Goal: Navigation & Orientation: Understand site structure

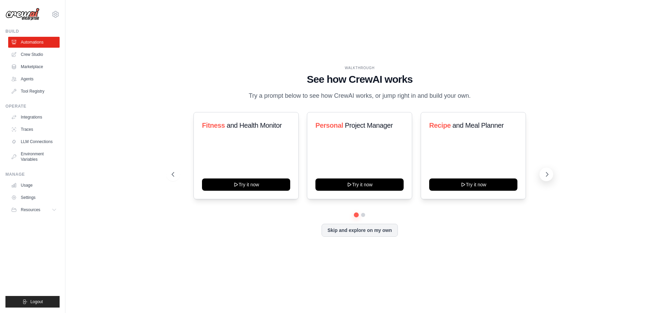
click at [544, 173] on icon at bounding box center [546, 174] width 7 height 7
click at [545, 176] on icon at bounding box center [546, 174] width 7 height 7
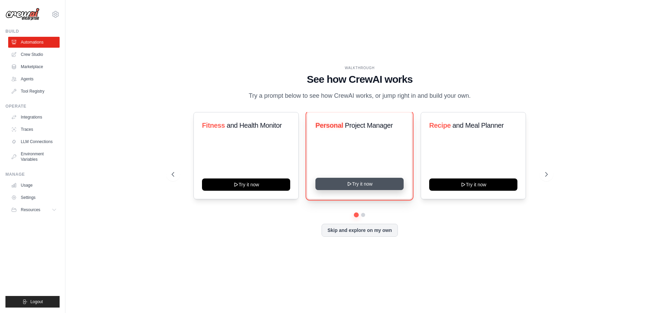
click at [357, 181] on button "Try it now" at bounding box center [359, 184] width 88 height 12
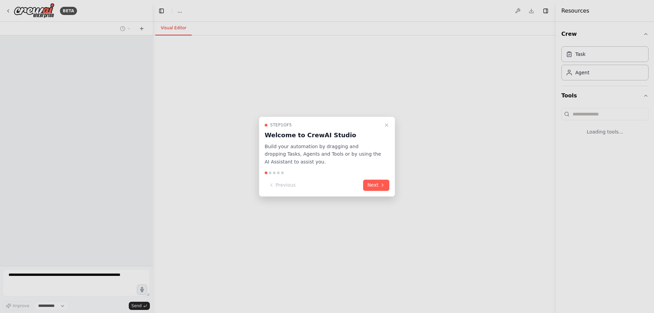
select select "****"
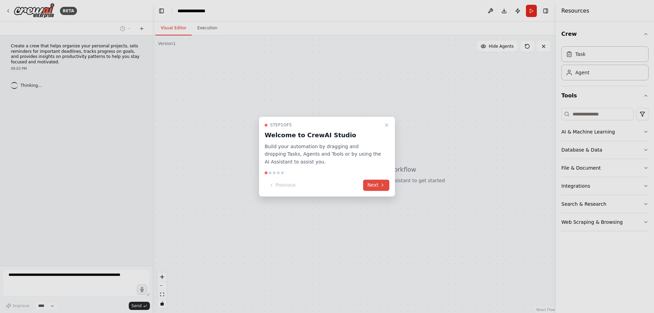
click at [383, 184] on icon at bounding box center [382, 184] width 5 height 5
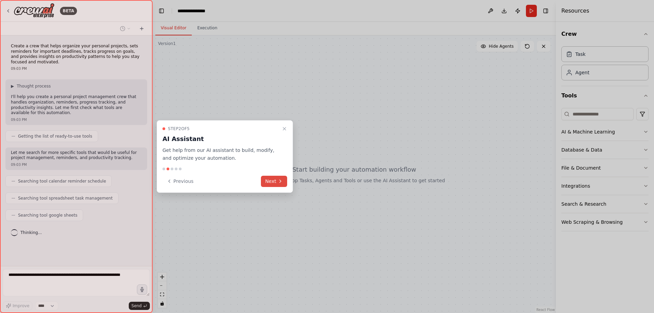
click at [270, 179] on button "Next" at bounding box center [274, 181] width 26 height 11
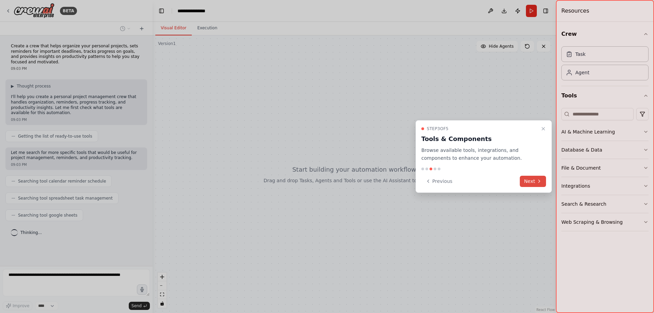
click at [532, 180] on button "Next" at bounding box center [532, 181] width 26 height 11
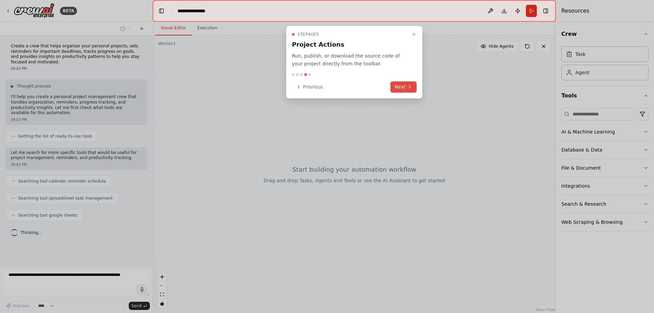
click at [406, 85] on button "Next" at bounding box center [403, 86] width 26 height 11
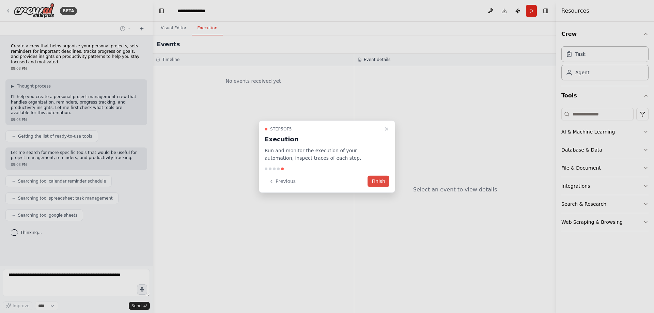
click at [380, 182] on button "Finish" at bounding box center [378, 181] width 22 height 11
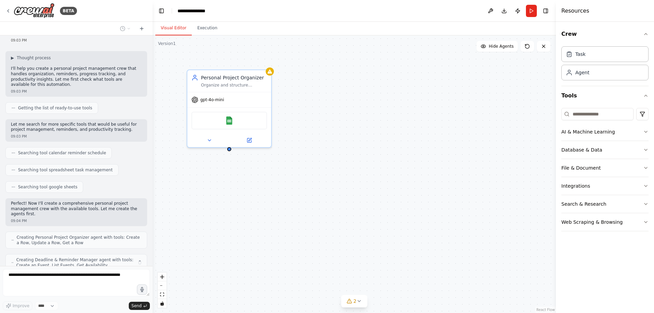
scroll to position [51, 0]
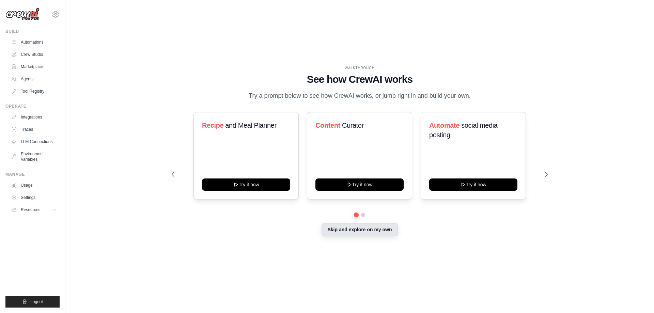
click at [354, 228] on button "Skip and explore on my own" at bounding box center [359, 229] width 76 height 13
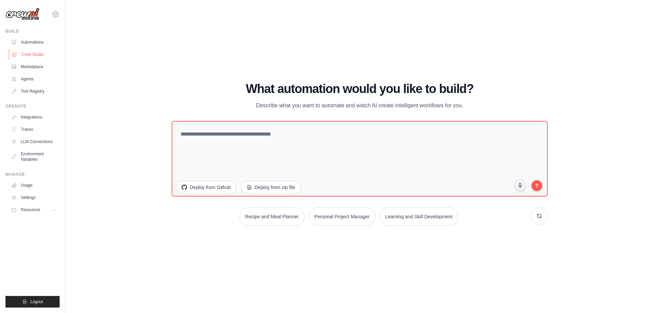
click at [41, 52] on link "Crew Studio" at bounding box center [34, 54] width 51 height 11
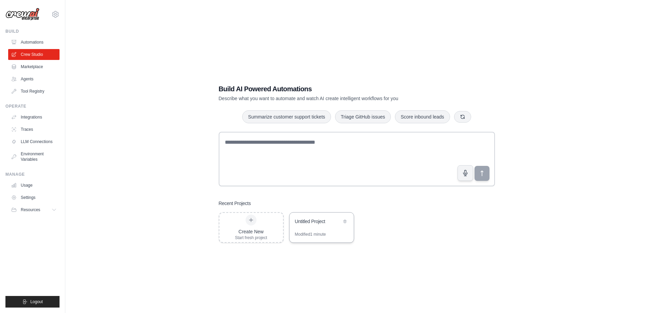
click at [311, 231] on div "Untitled Project" at bounding box center [322, 221] width 64 height 19
click at [344, 221] on icon at bounding box center [345, 220] width 3 height 3
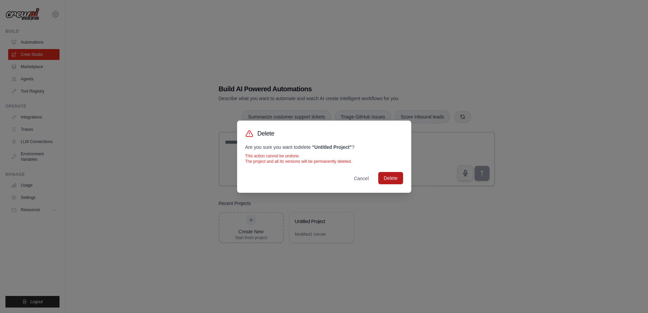
click at [400, 181] on button "Delete" at bounding box center [391, 178] width 25 height 12
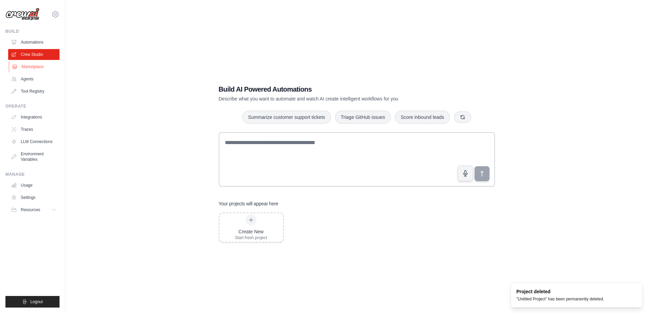
click at [44, 67] on link "Marketplace" at bounding box center [34, 66] width 51 height 11
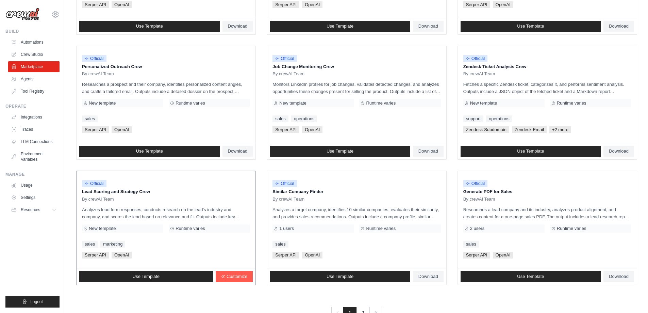
scroll to position [318, 0]
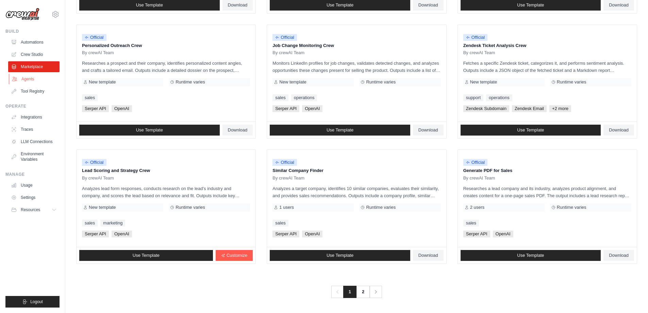
click at [29, 80] on link "Agents" at bounding box center [34, 79] width 51 height 11
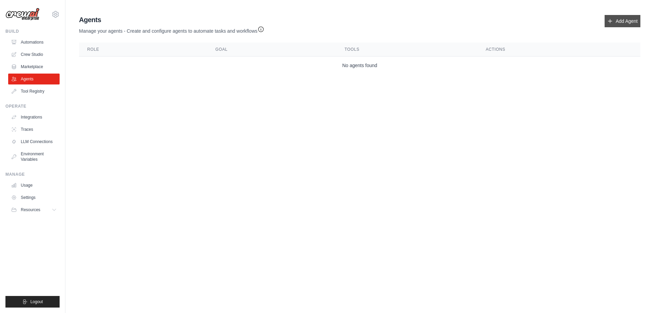
click at [609, 21] on icon at bounding box center [610, 21] width 4 height 4
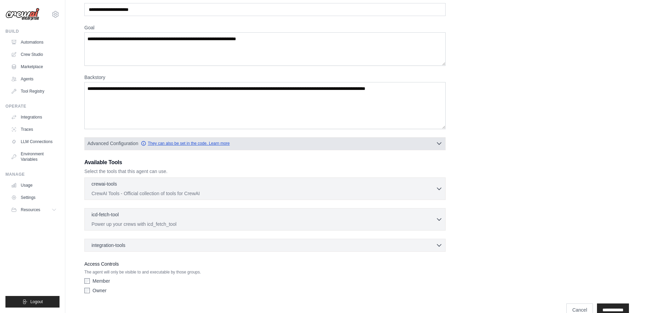
scroll to position [52, 0]
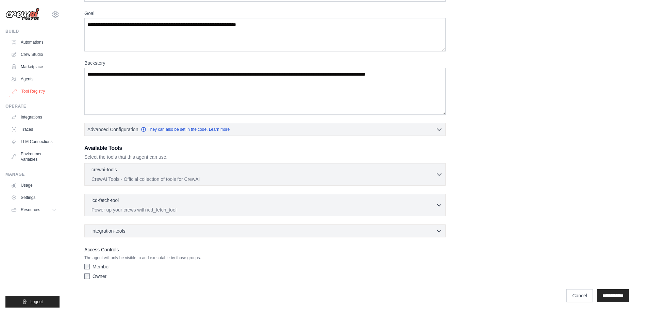
click at [31, 94] on link "Tool Registry" at bounding box center [34, 91] width 51 height 11
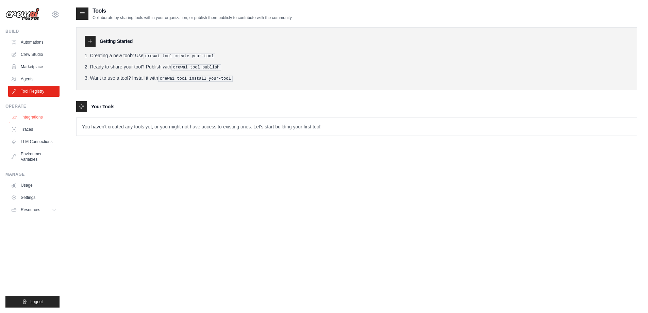
click at [31, 117] on link "Integrations" at bounding box center [34, 117] width 51 height 11
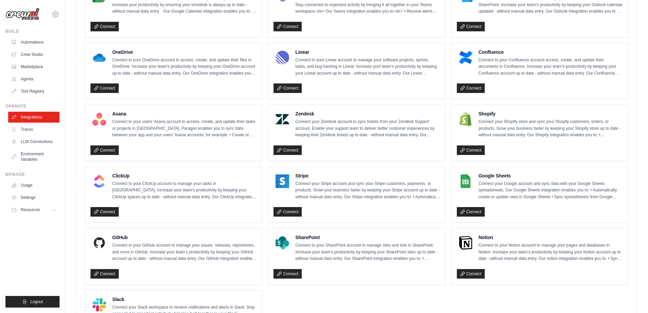
scroll to position [405, 0]
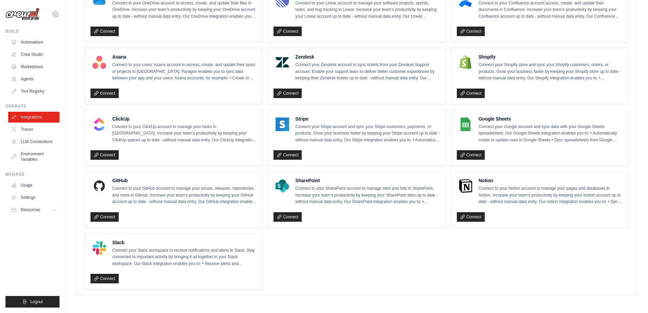
drag, startPoint x: 379, startPoint y: 127, endPoint x: 336, endPoint y: 255, distance: 134.8
click at [338, 256] on ul "Box Connect to your Box account to access, create, and update files in Box. Inc…" at bounding box center [357, 45] width 544 height 489
click at [32, 126] on link "Traces" at bounding box center [34, 129] width 51 height 11
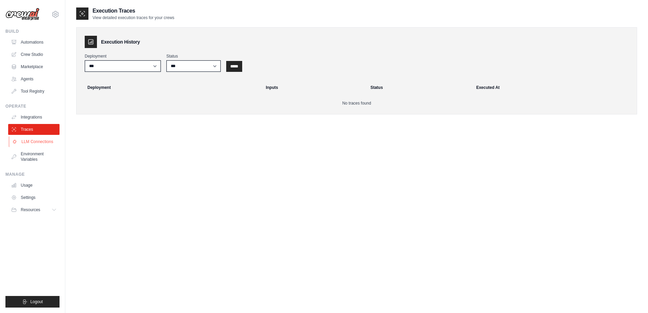
click at [46, 139] on link "LLM Connections" at bounding box center [34, 141] width 51 height 11
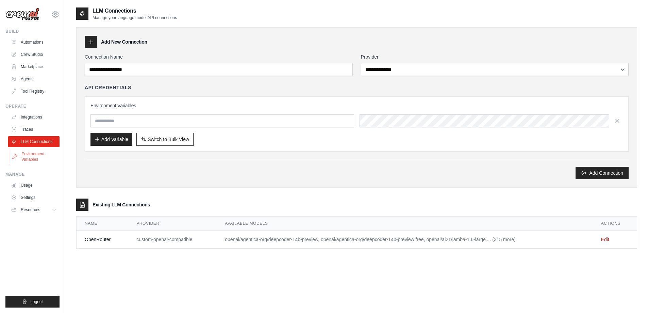
click at [52, 155] on link "Environment Variables" at bounding box center [34, 156] width 51 height 16
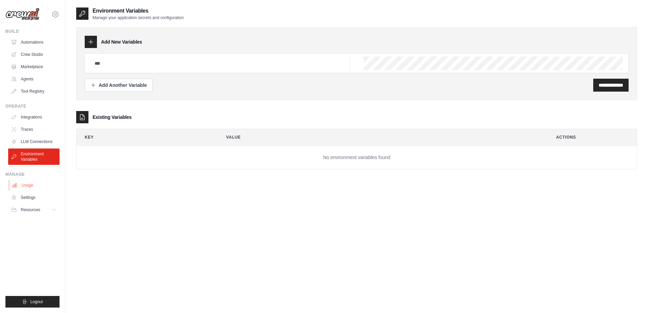
click at [39, 183] on link "Usage" at bounding box center [34, 185] width 51 height 11
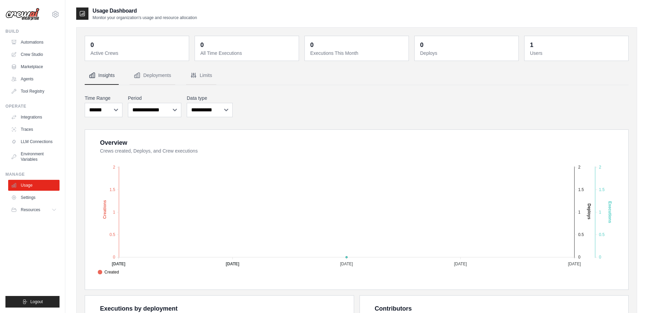
click at [311, 292] on div "Overview Crews created, Deploys, and Crew executions Created Deploys Executions…" at bounding box center [357, 298] width 544 height 338
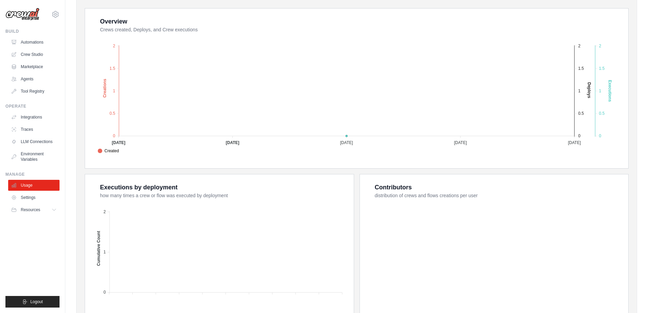
scroll to position [181, 0]
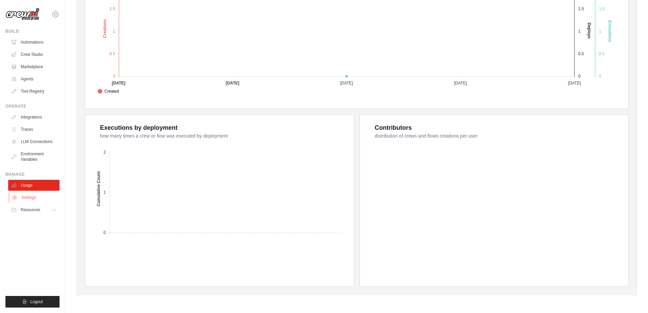
click at [34, 200] on link "Settings" at bounding box center [34, 197] width 51 height 11
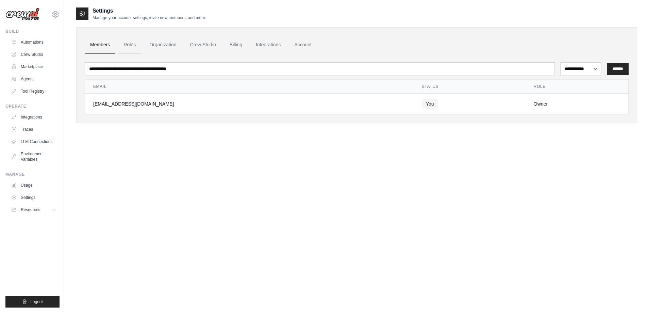
click at [129, 42] on link "Roles" at bounding box center [129, 45] width 23 height 18
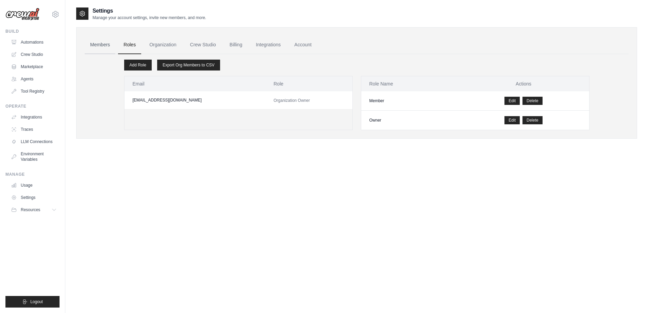
click at [99, 45] on link "Members" at bounding box center [100, 45] width 31 height 18
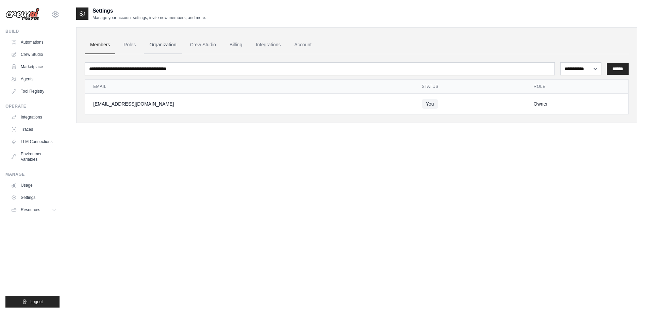
click at [154, 42] on link "Organization" at bounding box center [163, 45] width 38 height 18
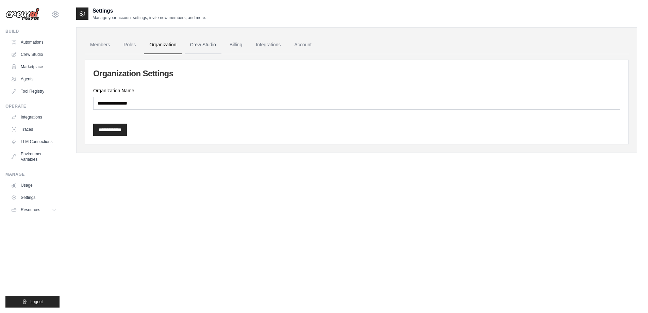
click at [203, 42] on link "Crew Studio" at bounding box center [203, 45] width 37 height 18
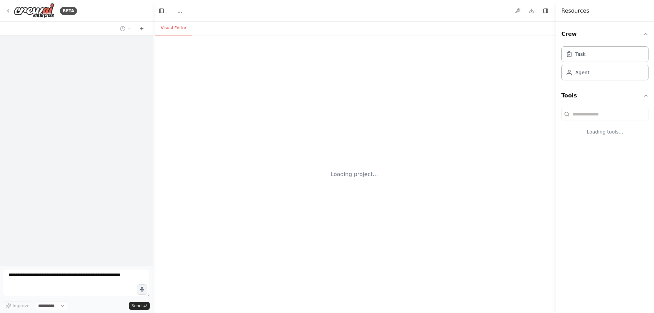
select select "****"
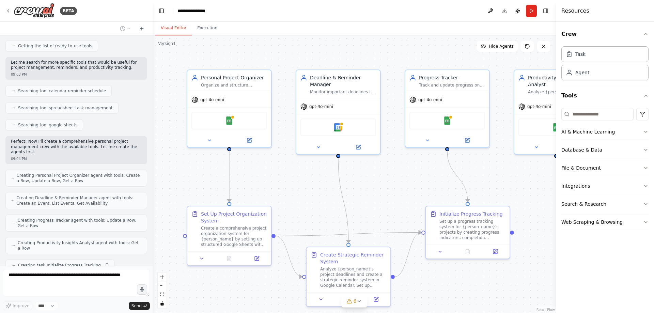
scroll to position [107, 0]
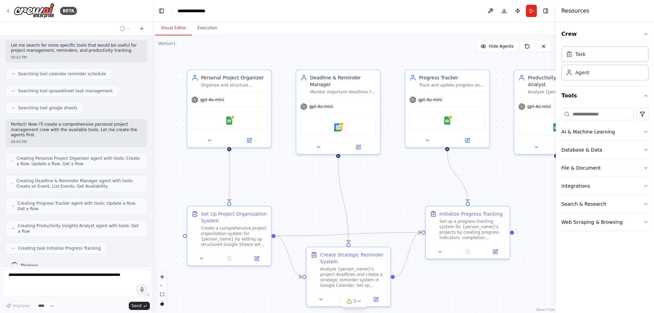
click at [17, 262] on div at bounding box center [14, 265] width 7 height 7
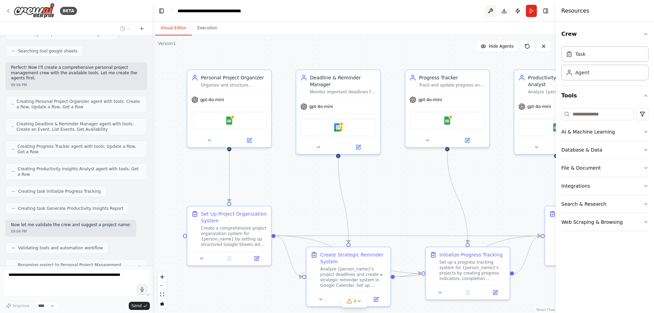
scroll to position [181, 0]
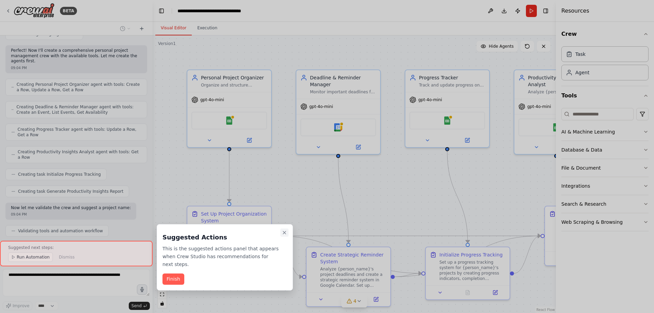
click at [284, 231] on icon "Close walkthrough" at bounding box center [284, 232] width 5 height 5
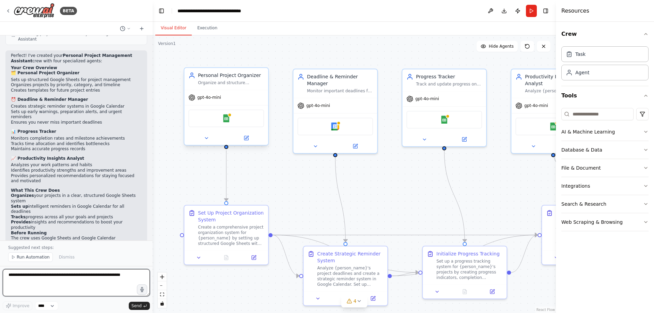
scroll to position [401, 0]
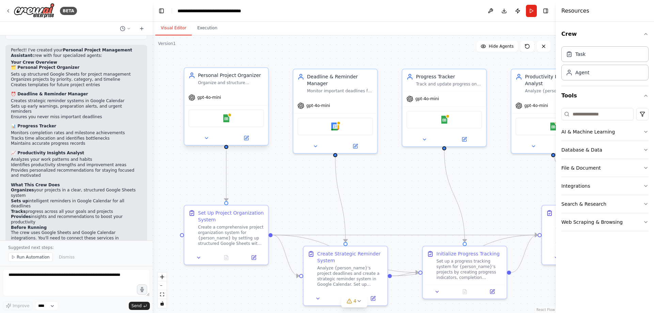
click at [245, 84] on div "Organize and structure {person_name}'s personal projects by creating clear proj…" at bounding box center [231, 82] width 66 height 5
click at [227, 118] on img at bounding box center [226, 118] width 8 height 8
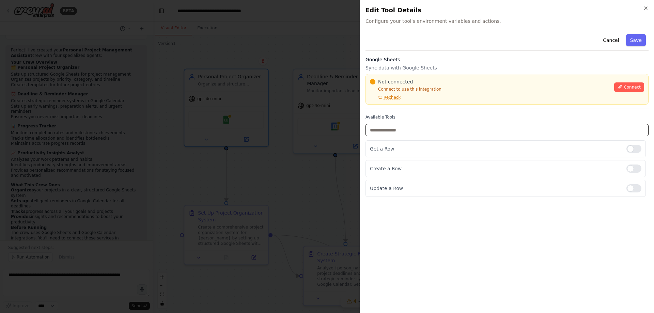
click at [396, 131] on input "text" at bounding box center [506, 130] width 283 height 12
click at [384, 146] on p "Get a Row" at bounding box center [495, 148] width 251 height 7
click at [610, 38] on button "Cancel" at bounding box center [610, 40] width 24 height 12
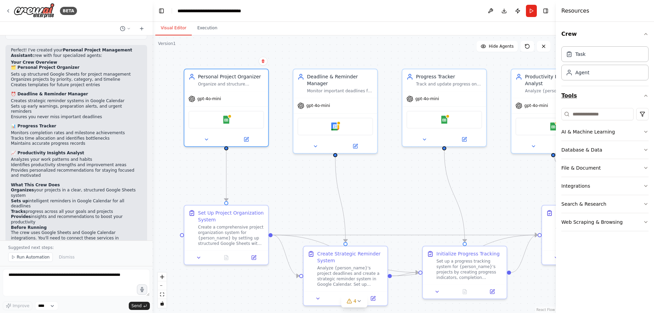
click at [648, 95] on icon "button" at bounding box center [645, 95] width 5 height 5
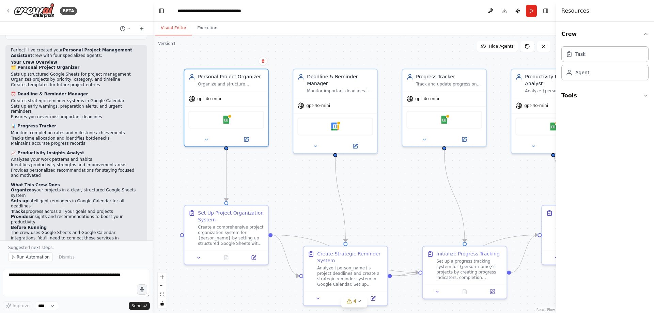
click at [646, 97] on icon "button" at bounding box center [645, 95] width 5 height 5
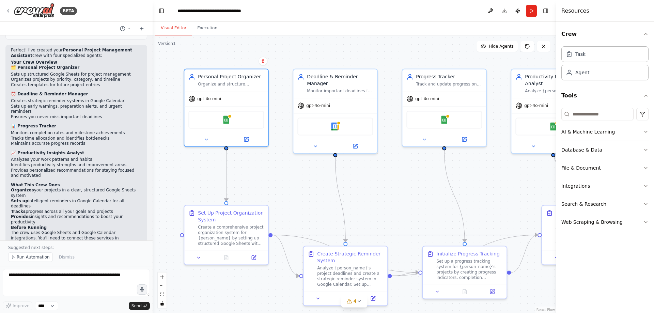
click at [631, 147] on button "Database & Data" at bounding box center [604, 150] width 87 height 18
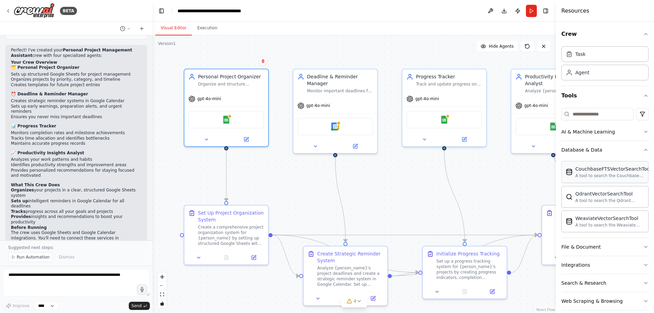
click at [629, 176] on div "A tool to search the Couchbase database for relevant information on internal do…" at bounding box center [613, 175] width 76 height 5
click at [587, 169] on div "CouchbaseFTSVectorSearchTool" at bounding box center [613, 168] width 76 height 7
click at [568, 171] on img at bounding box center [568, 172] width 7 height 7
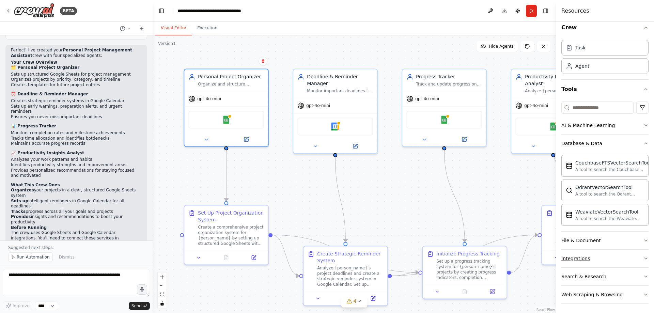
scroll to position [8, 0]
click at [599, 290] on div "Web Scraping & Browsing" at bounding box center [591, 292] width 61 height 7
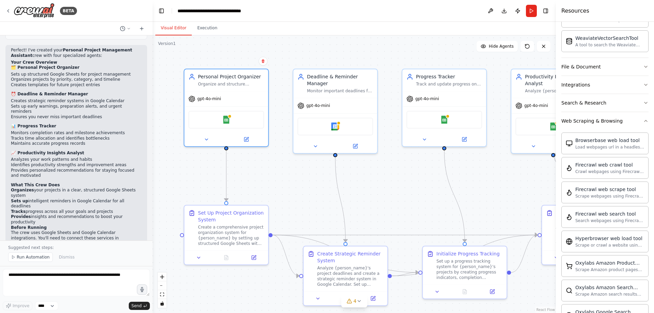
scroll to position [349, 0]
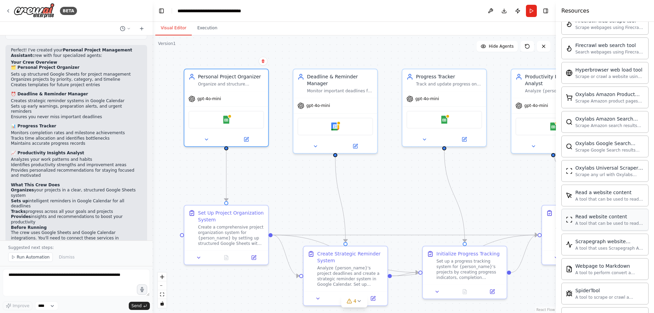
click at [594, 220] on div "Read website content A tool that can be used to read a website content." at bounding box center [609, 219] width 69 height 13
click at [209, 30] on button "Execution" at bounding box center [207, 28] width 31 height 14
click at [173, 30] on button "Visual Editor" at bounding box center [173, 28] width 36 height 14
click at [355, 301] on span "4" at bounding box center [354, 301] width 3 height 7
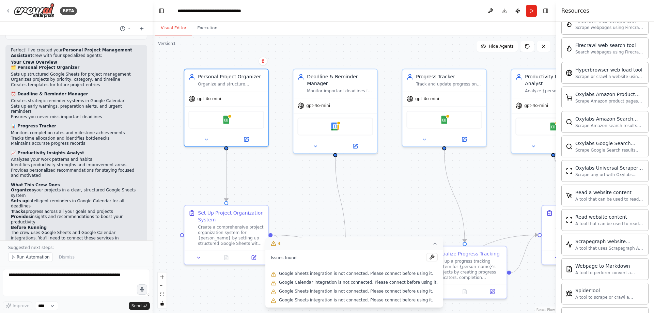
click at [427, 241] on button "4" at bounding box center [354, 243] width 178 height 13
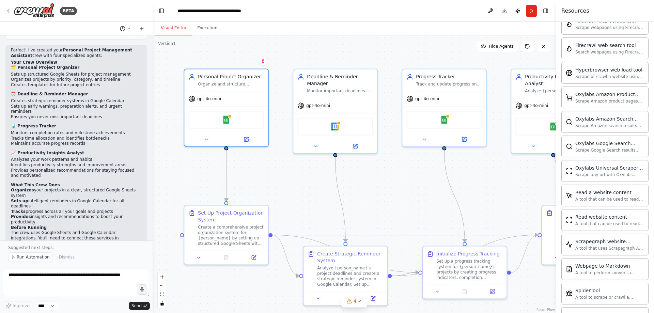
click at [129, 27] on icon at bounding box center [129, 29] width 4 height 4
click at [129, 26] on div at bounding box center [76, 156] width 153 height 313
click at [157, 9] on button "Toggle Left Sidebar" at bounding box center [162, 11] width 10 height 10
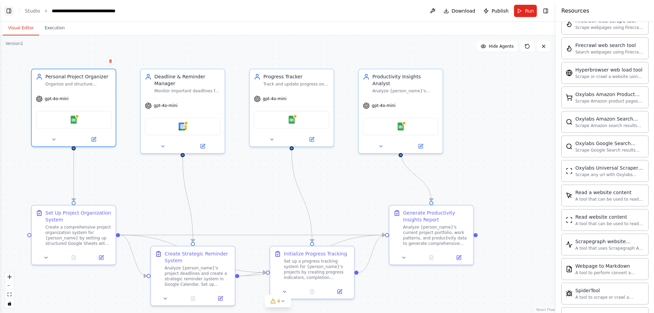
click at [5, 7] on button "Toggle Left Sidebar" at bounding box center [9, 11] width 10 height 10
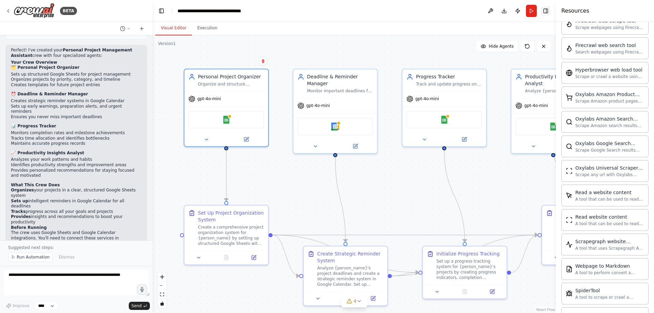
click at [543, 13] on button "Toggle Right Sidebar" at bounding box center [546, 11] width 10 height 10
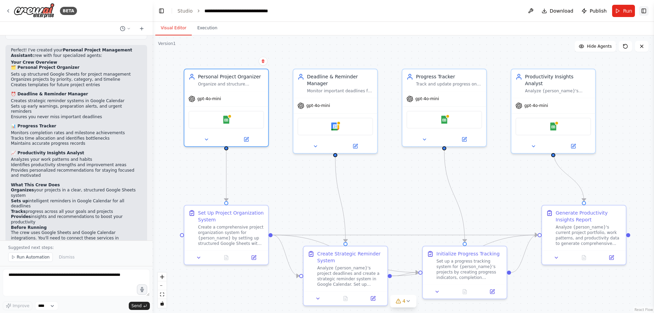
click at [646, 9] on button "Toggle Right Sidebar" at bounding box center [644, 11] width 10 height 10
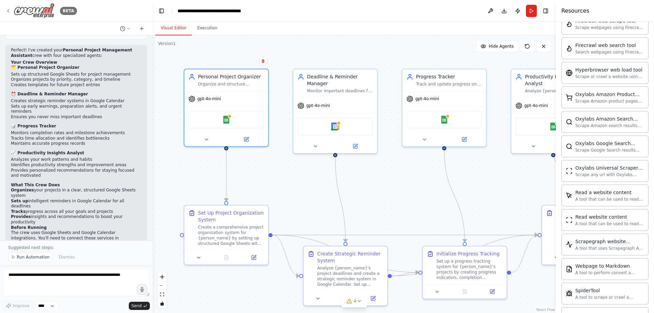
click at [6, 9] on icon at bounding box center [7, 10] width 5 height 5
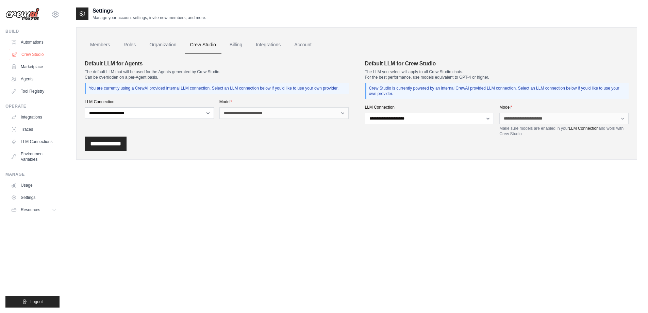
click at [25, 52] on link "Crew Studio" at bounding box center [34, 54] width 51 height 11
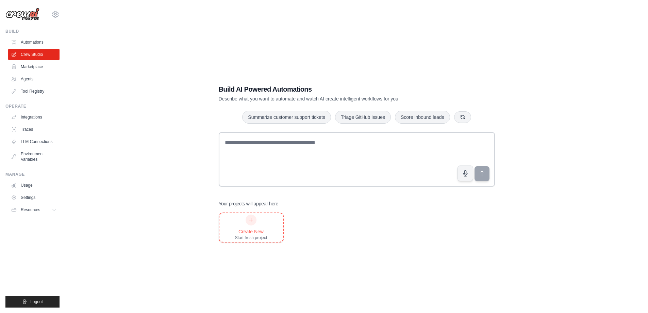
click at [240, 220] on div "Create New Start fresh project" at bounding box center [251, 227] width 32 height 26
click at [264, 221] on div "Create New Start fresh project" at bounding box center [251, 227] width 32 height 26
click at [58, 14] on icon at bounding box center [55, 14] width 8 height 8
click at [46, 44] on link "Settings" at bounding box center [56, 46] width 60 height 12
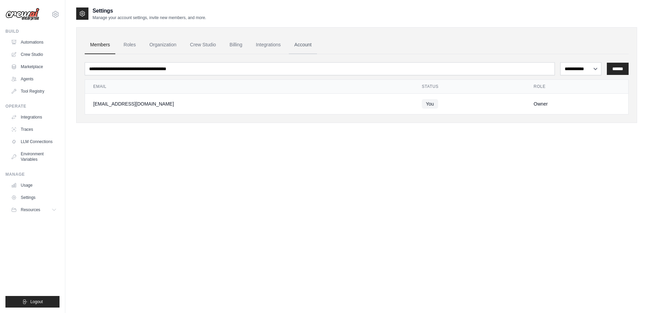
click at [310, 46] on link "Account" at bounding box center [303, 45] width 28 height 18
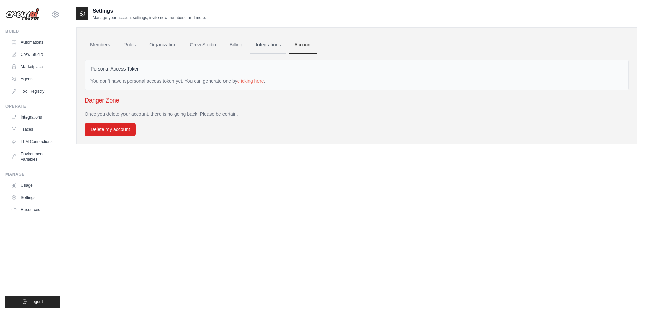
click at [273, 42] on link "Integrations" at bounding box center [269, 45] width 36 height 18
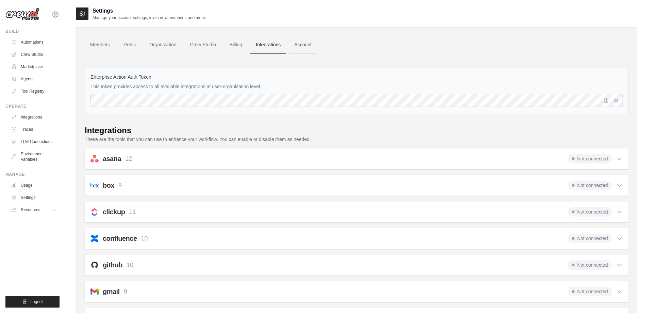
click at [302, 42] on link "Account" at bounding box center [303, 45] width 28 height 18
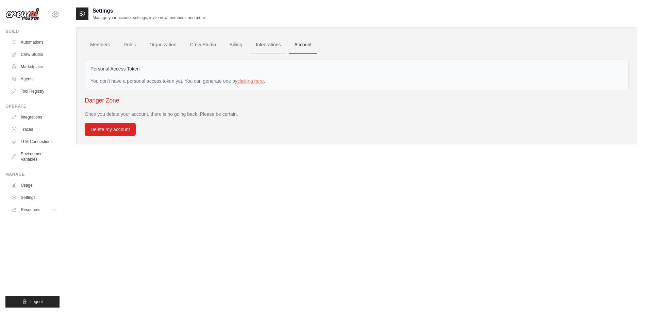
click at [275, 42] on link "Integrations" at bounding box center [269, 45] width 36 height 18
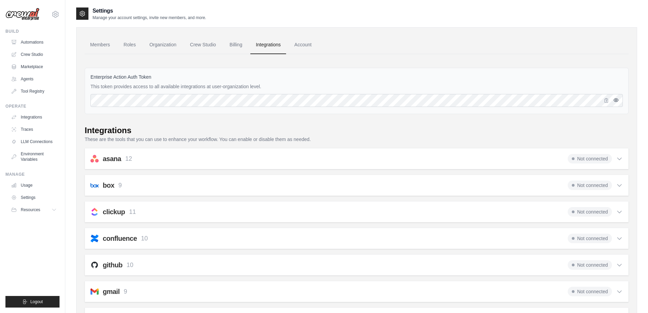
click at [617, 98] on icon "button" at bounding box center [616, 99] width 5 height 5
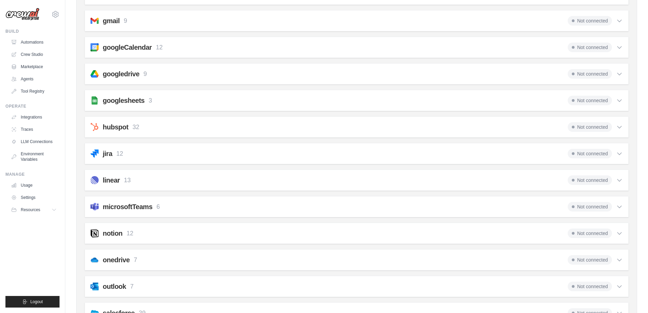
scroll to position [340, 0]
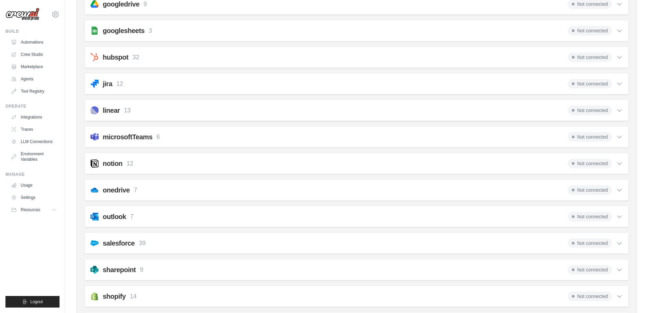
click at [145, 159] on div "notion 12 Not connected" at bounding box center [357, 164] width 533 height 10
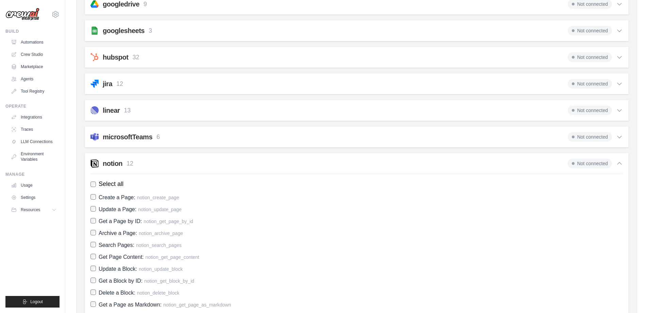
click at [145, 162] on div "notion 12 Not connected" at bounding box center [357, 164] width 533 height 10
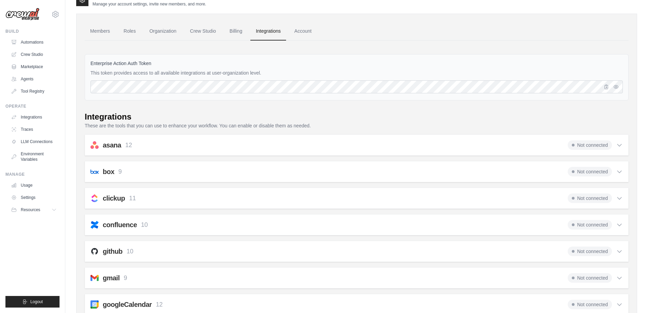
scroll to position [0, 0]
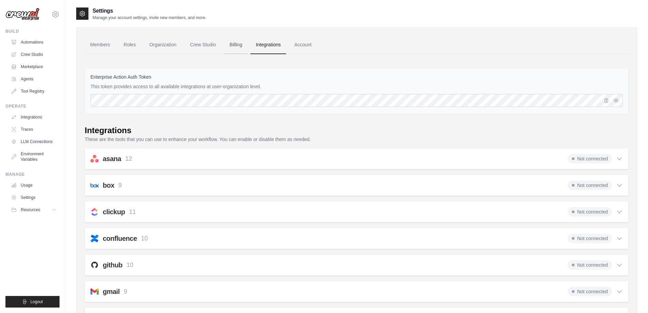
click at [239, 46] on link "Billing" at bounding box center [235, 45] width 23 height 18
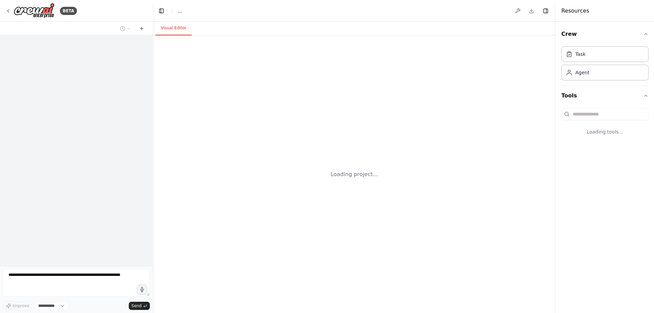
select select "****"
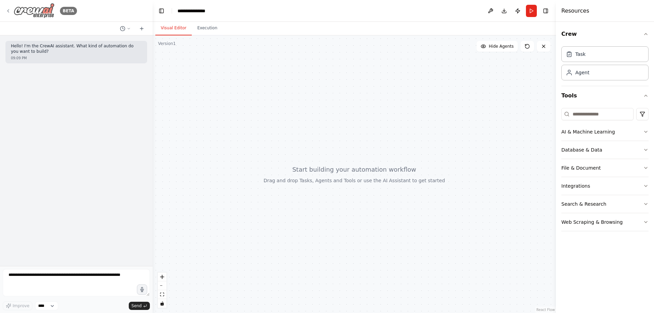
click at [6, 9] on icon at bounding box center [7, 10] width 5 height 5
click at [492, 47] on span "Hide Agents" at bounding box center [500, 46] width 25 height 5
click at [492, 47] on span "Show Agents" at bounding box center [500, 46] width 27 height 5
click at [516, 12] on button "Publish" at bounding box center [517, 11] width 11 height 12
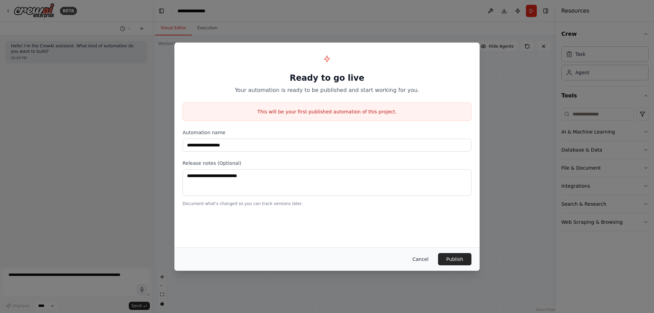
click at [422, 255] on button "Cancel" at bounding box center [420, 259] width 27 height 12
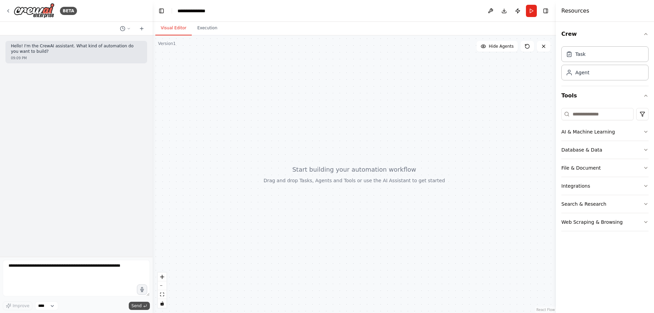
drag, startPoint x: 147, startPoint y: 294, endPoint x: 148, endPoint y: 304, distance: 9.2
click at [148, 304] on div "Improve **** Send" at bounding box center [76, 285] width 147 height 50
click at [54, 305] on select "****" at bounding box center [46, 305] width 23 height 9
click at [54, 304] on select "****" at bounding box center [46, 305] width 23 height 9
click at [330, 235] on div at bounding box center [354, 173] width 403 height 277
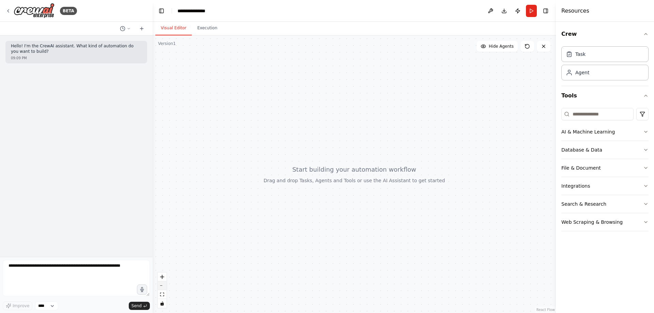
click at [160, 286] on button "zoom out" at bounding box center [162, 285] width 9 height 9
click at [163, 277] on icon "zoom in" at bounding box center [162, 277] width 4 height 4
click at [163, 293] on icon "fit view" at bounding box center [162, 294] width 4 height 4
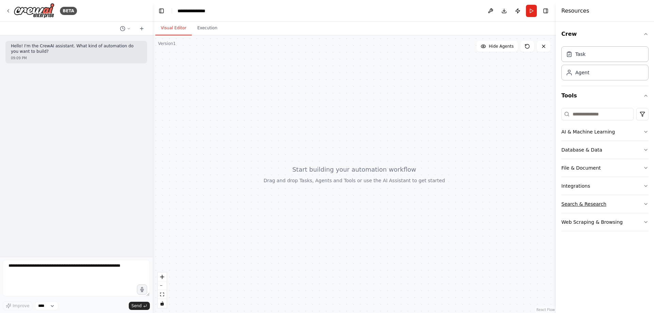
click at [596, 204] on div "Search & Research" at bounding box center [583, 204] width 45 height 7
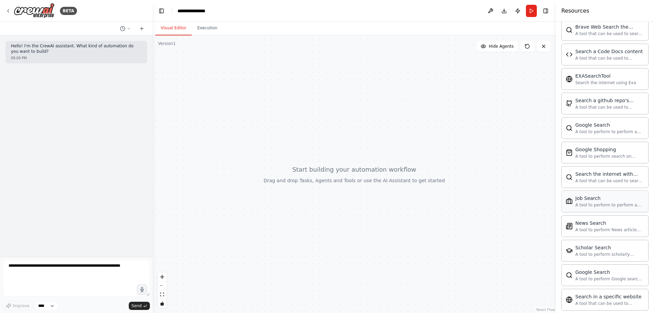
scroll to position [204, 0]
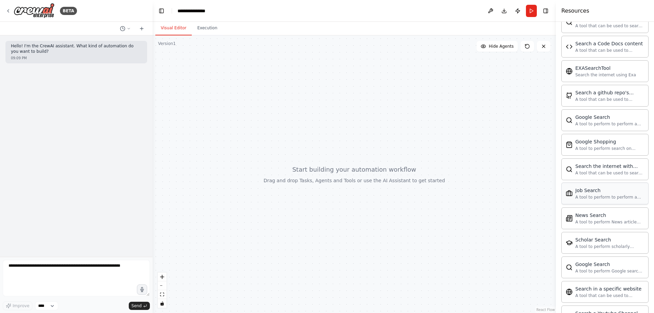
click at [611, 192] on div "Job Search" at bounding box center [609, 190] width 69 height 7
click at [600, 196] on div "A tool to perform to perform a job search in the US with a search_query." at bounding box center [609, 196] width 69 height 5
click at [603, 184] on div "Job Search A tool to perform to perform a job search in the US with a search_qu…" at bounding box center [604, 193] width 87 height 22
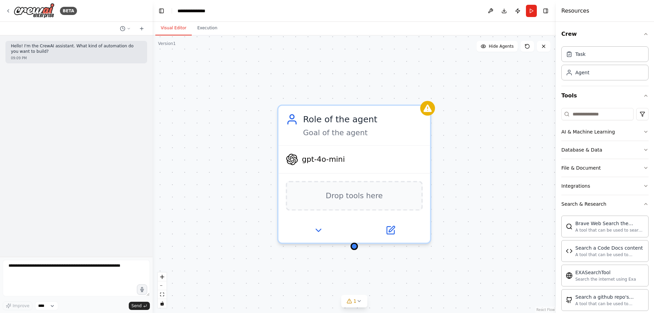
scroll to position [278, 0]
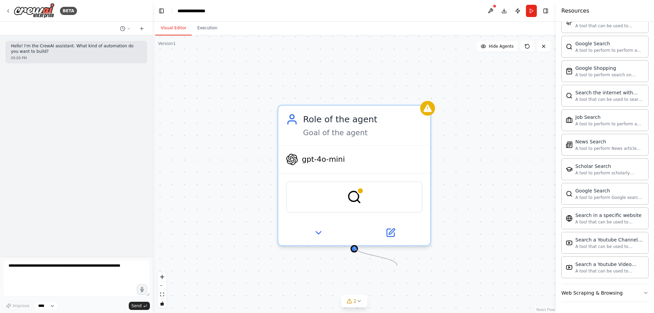
drag, startPoint x: 352, startPoint y: 249, endPoint x: 400, endPoint y: 267, distance: 51.0
click at [400, 267] on div "Role of the agent Goal of the agent gpt-4o-mini SerplyWebSearchTool" at bounding box center [354, 173] width 403 height 277
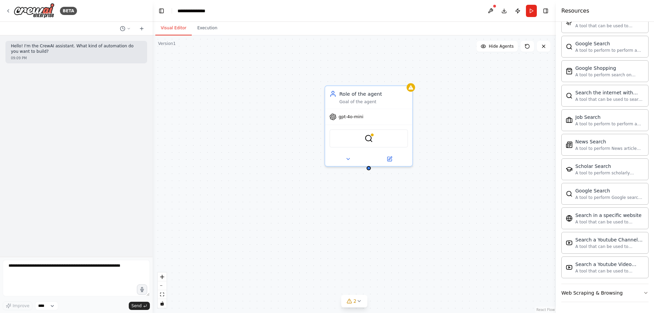
drag, startPoint x: 435, startPoint y: 272, endPoint x: 414, endPoint y: 184, distance: 90.6
click at [414, 184] on div "Role of the agent Goal of the agent gpt-4o-mini SerplyWebSearchTool" at bounding box center [354, 173] width 403 height 277
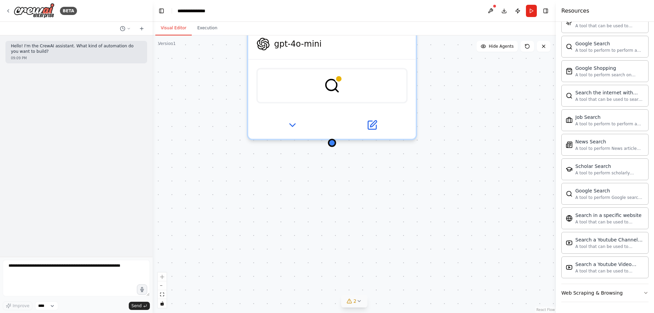
click at [360, 302] on icon at bounding box center [358, 300] width 5 height 5
click at [307, 176] on div "Role of the agent Goal of the agent gpt-4o-mini SerplyWebSearchTool" at bounding box center [354, 173] width 403 height 277
click at [438, 271] on button at bounding box center [444, 270] width 12 height 8
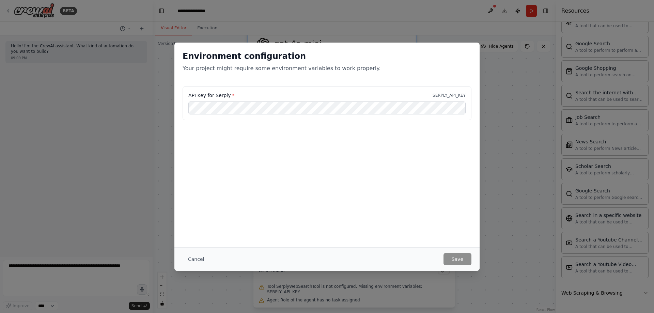
click at [438, 262] on div "Cancel Save" at bounding box center [326, 259] width 289 height 12
click at [501, 165] on div "Environment configuration Your project might require some environment variables…" at bounding box center [327, 156] width 654 height 313
click at [186, 258] on button "Cancel" at bounding box center [195, 259] width 27 height 12
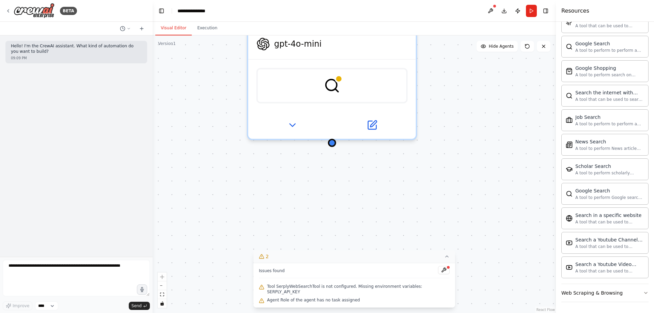
click at [444, 259] on icon at bounding box center [446, 256] width 5 height 5
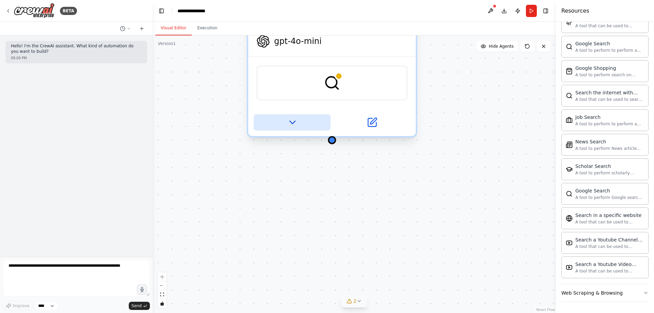
click at [291, 124] on icon at bounding box center [291, 122] width 5 height 3
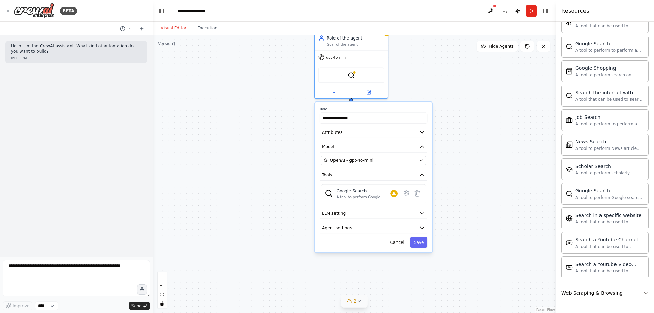
drag, startPoint x: 480, startPoint y: 236, endPoint x: 467, endPoint y: 163, distance: 74.1
click at [467, 163] on div "**********" at bounding box center [354, 173] width 403 height 277
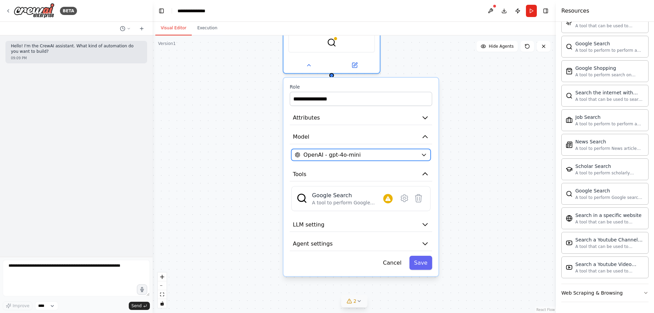
click at [423, 158] on button "OpenAI - gpt-4o-mini" at bounding box center [360, 155] width 139 height 12
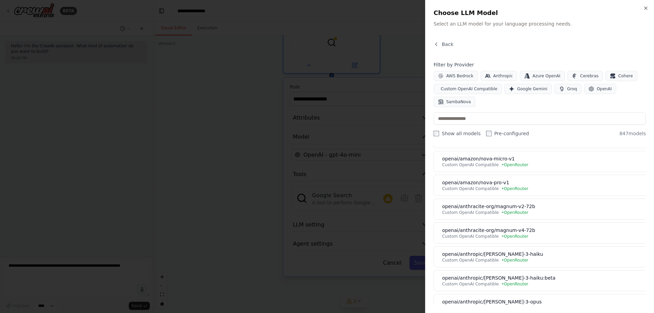
scroll to position [340, 0]
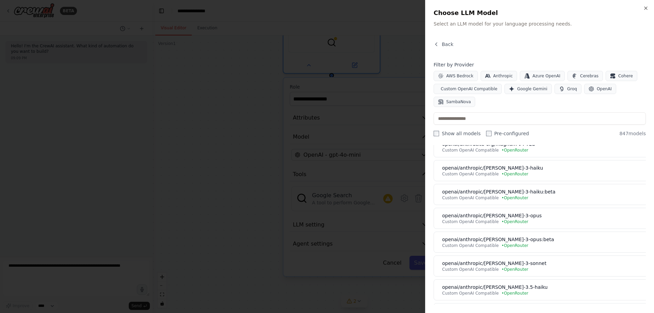
click at [219, 163] on div at bounding box center [327, 156] width 654 height 313
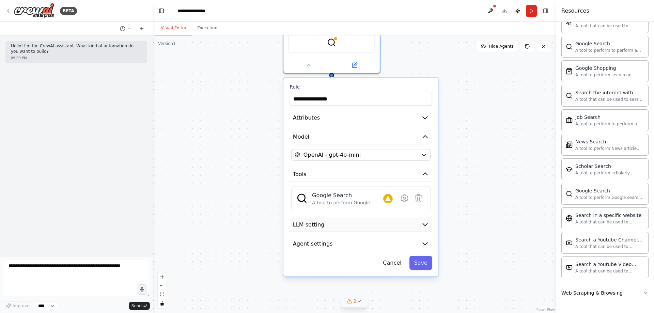
click at [349, 225] on button "LLM setting" at bounding box center [361, 224] width 142 height 15
click at [422, 226] on icon "button" at bounding box center [425, 225] width 8 height 8
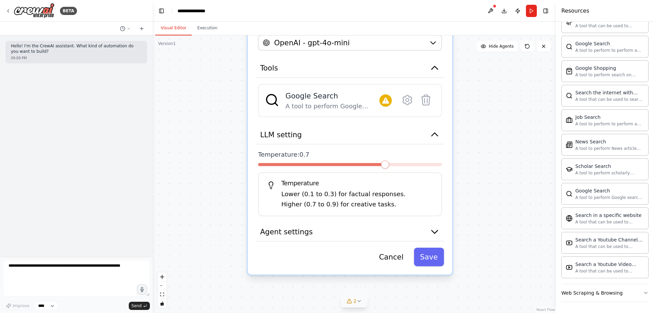
drag, startPoint x: 468, startPoint y: 252, endPoint x: 467, endPoint y: 166, distance: 86.1
click at [467, 166] on div "**********" at bounding box center [354, 173] width 403 height 277
click at [434, 133] on icon "button" at bounding box center [434, 134] width 6 height 3
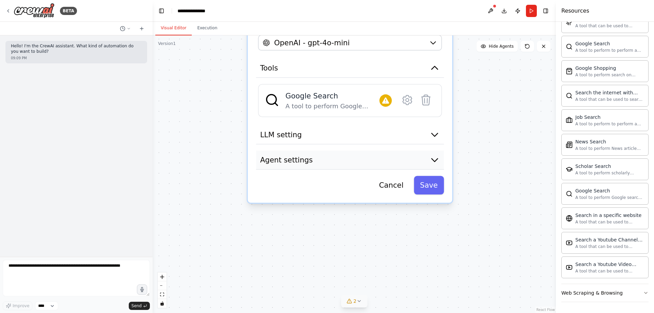
click at [438, 158] on icon "button" at bounding box center [434, 160] width 10 height 10
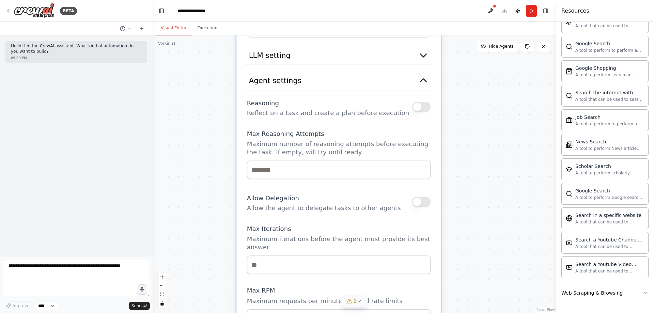
drag, startPoint x: 487, startPoint y: 240, endPoint x: 476, endPoint y: 160, distance: 80.1
click at [476, 160] on div "**********" at bounding box center [354, 173] width 403 height 277
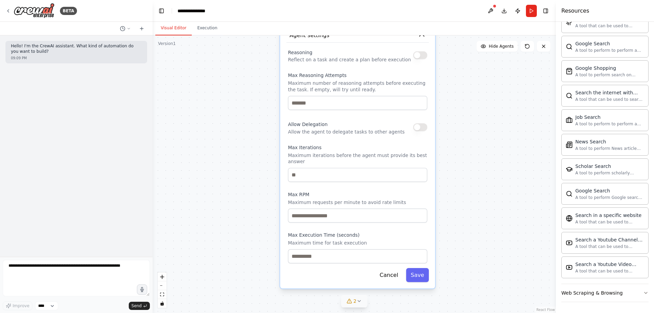
drag, startPoint x: 466, startPoint y: 274, endPoint x: 459, endPoint y: 190, distance: 84.0
click at [459, 190] on div "**********" at bounding box center [354, 173] width 403 height 277
click at [385, 269] on button "Cancel" at bounding box center [389, 275] width 28 height 14
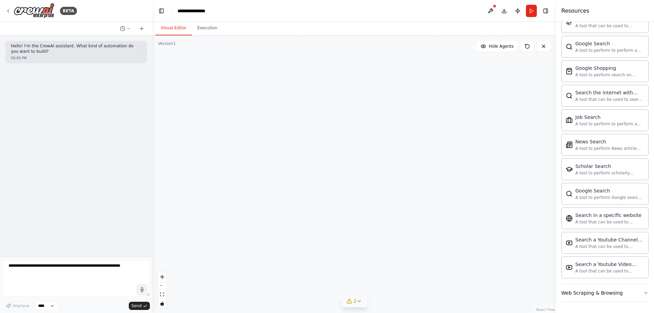
drag, startPoint x: 473, startPoint y: 98, endPoint x: 460, endPoint y: 205, distance: 108.3
click at [460, 205] on div "Role of the agent Goal of the agent gpt-4o-mini SerplyWebSearchTool" at bounding box center [354, 173] width 403 height 277
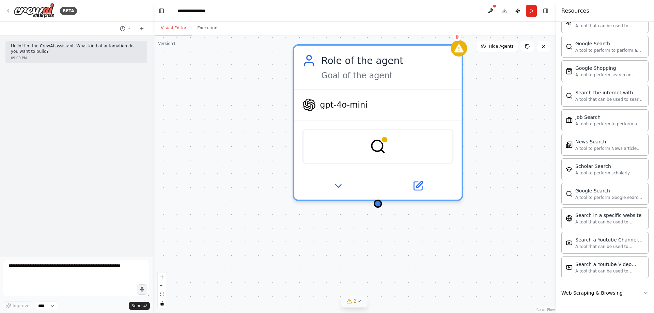
drag, startPoint x: 402, startPoint y: 73, endPoint x: 519, endPoint y: 251, distance: 212.9
click at [519, 251] on div "Role of the agent Goal of the agent gpt-4o-mini SerplyWebSearchTool" at bounding box center [354, 173] width 403 height 277
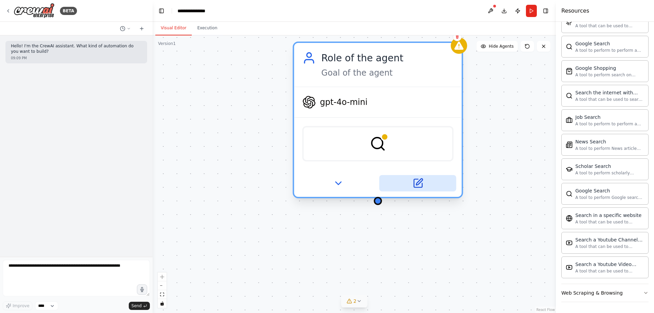
click at [419, 191] on button at bounding box center [417, 183] width 77 height 16
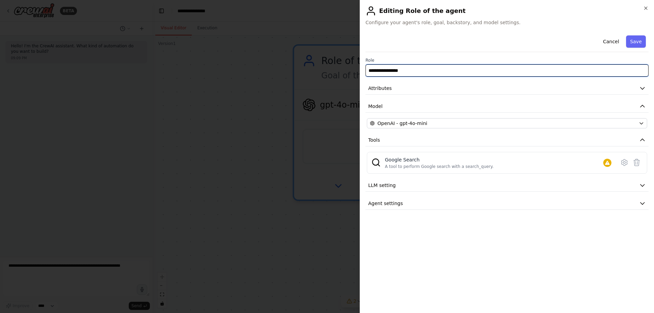
click at [397, 68] on input "**********" at bounding box center [506, 70] width 283 height 12
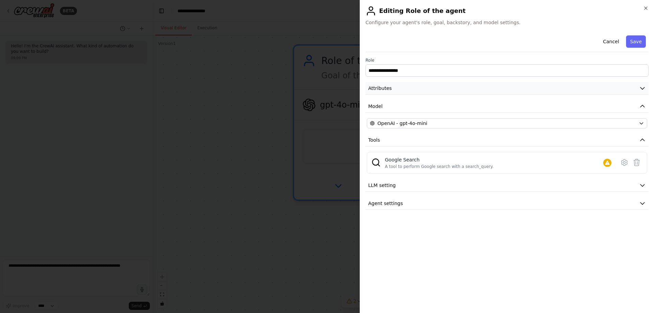
click at [641, 89] on icon "button" at bounding box center [642, 88] width 7 height 7
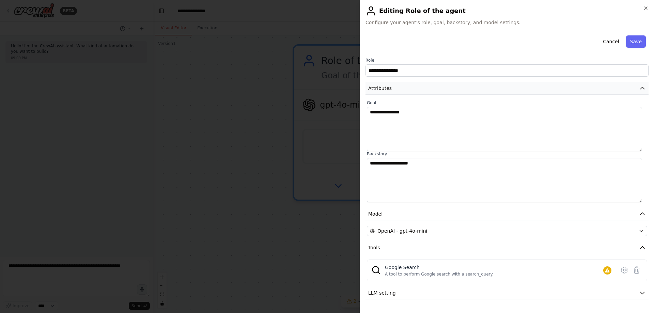
click at [641, 89] on button "Attributes" at bounding box center [506, 88] width 283 height 13
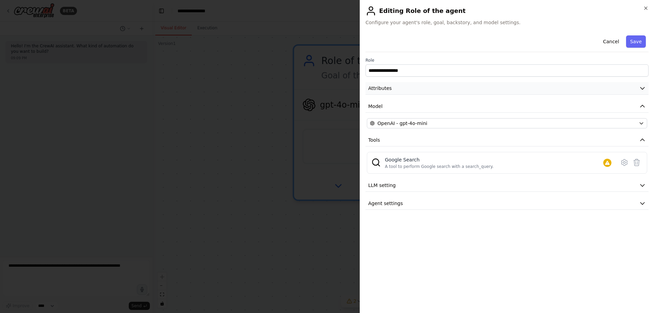
click at [641, 89] on icon "button" at bounding box center [642, 88] width 7 height 7
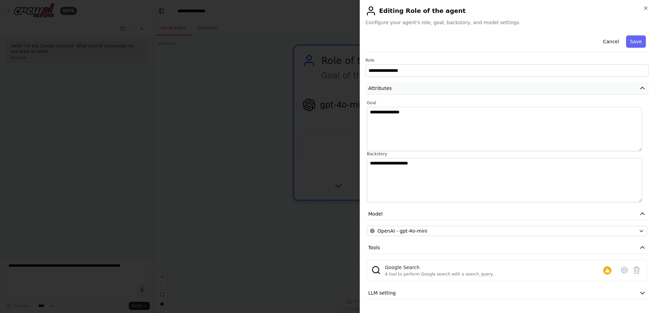
click at [641, 89] on button "Attributes" at bounding box center [506, 88] width 283 height 13
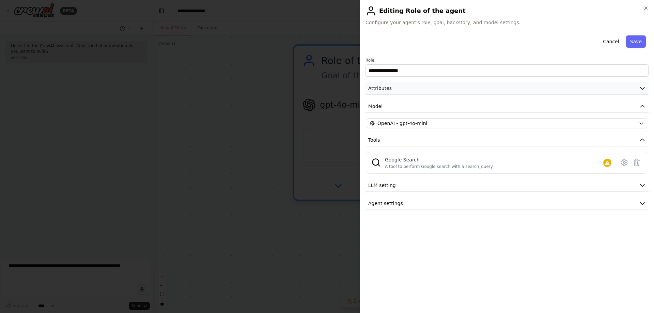
click at [641, 90] on icon "button" at bounding box center [642, 88] width 7 height 7
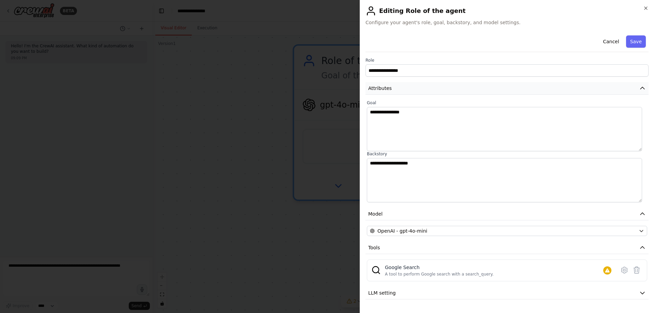
click at [639, 85] on icon "button" at bounding box center [642, 88] width 7 height 7
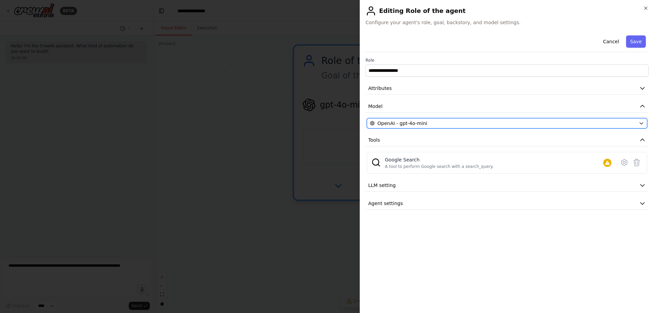
click at [638, 128] on button "OpenAI - gpt-4o-mini" at bounding box center [507, 123] width 280 height 10
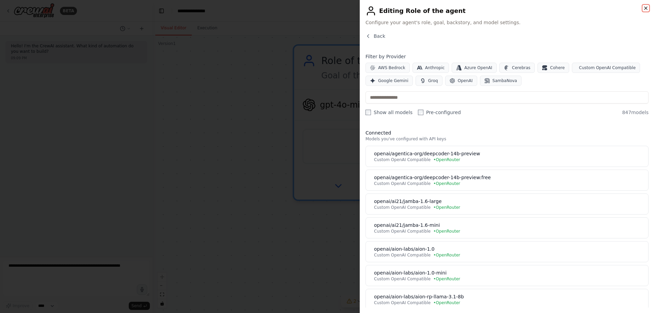
click at [646, 9] on icon "button" at bounding box center [645, 8] width 3 height 3
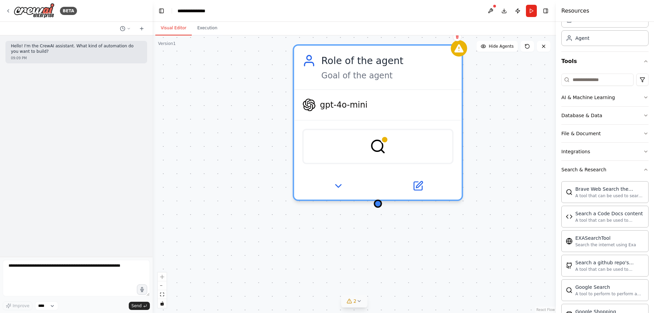
scroll to position [0, 0]
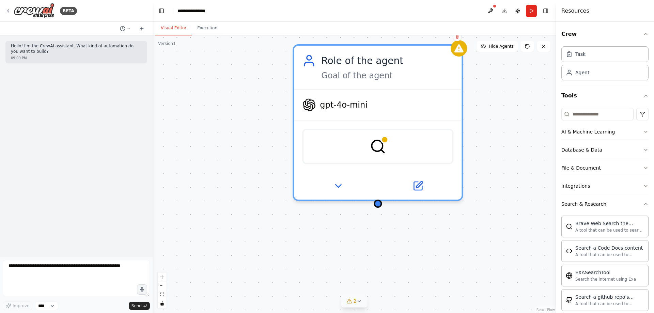
click at [588, 132] on div "AI & Machine Learning" at bounding box center [587, 131] width 53 height 7
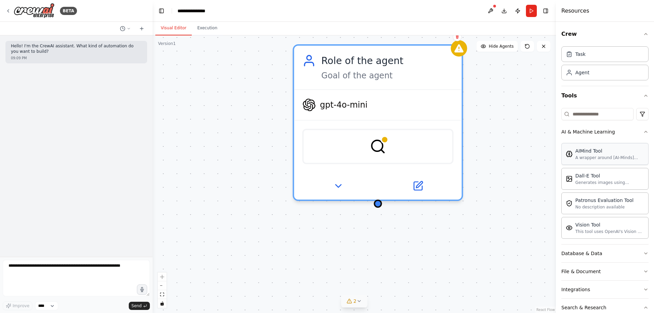
click at [591, 151] on div "AIMind Tool" at bounding box center [609, 150] width 69 height 7
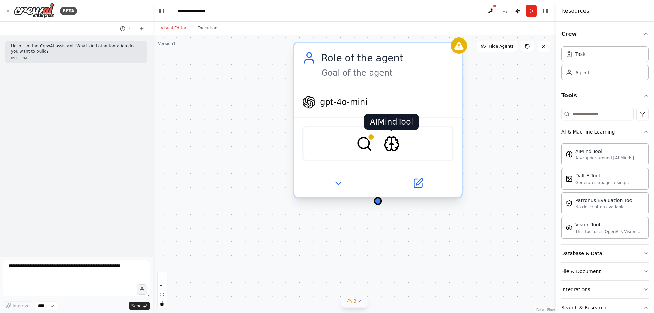
click at [386, 143] on img at bounding box center [391, 143] width 16 height 16
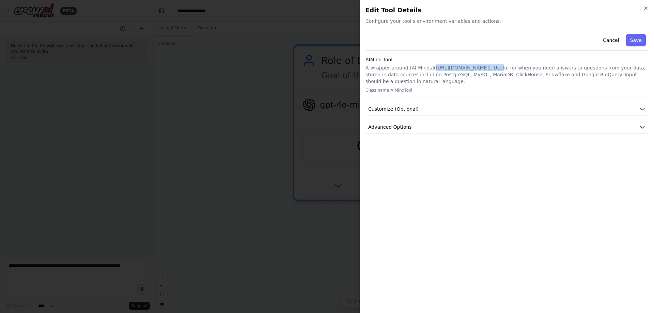
drag, startPoint x: 429, startPoint y: 69, endPoint x: 487, endPoint y: 68, distance: 58.6
click at [487, 68] on p "A wrapper around [AI-Minds](https://mindsdb.com/minds). Useful for when you nee…" at bounding box center [506, 74] width 283 height 20
click at [244, 64] on div at bounding box center [327, 156] width 654 height 313
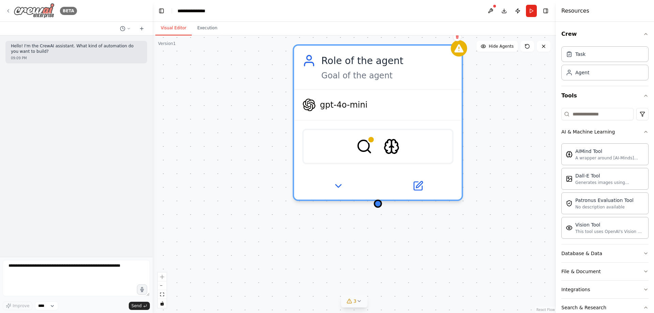
click at [6, 7] on div "BETA" at bounding box center [40, 10] width 71 height 15
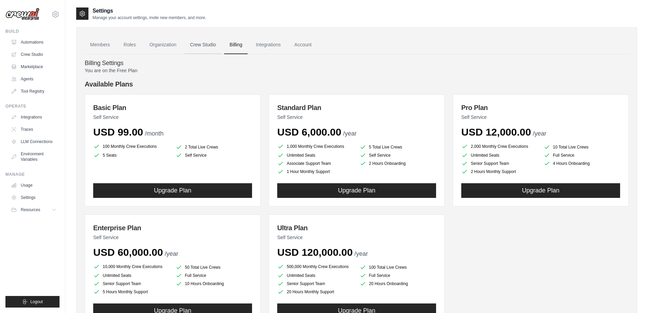
click at [203, 44] on link "Crew Studio" at bounding box center [203, 45] width 37 height 18
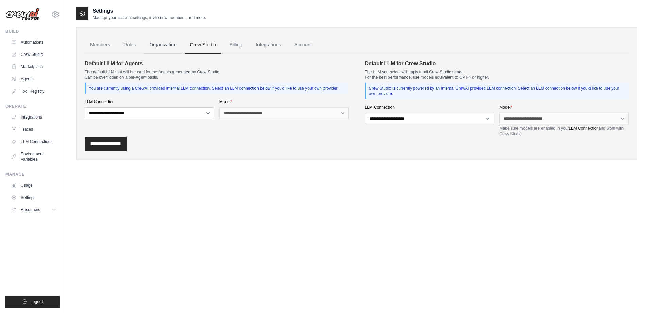
click at [167, 47] on link "Organization" at bounding box center [163, 45] width 38 height 18
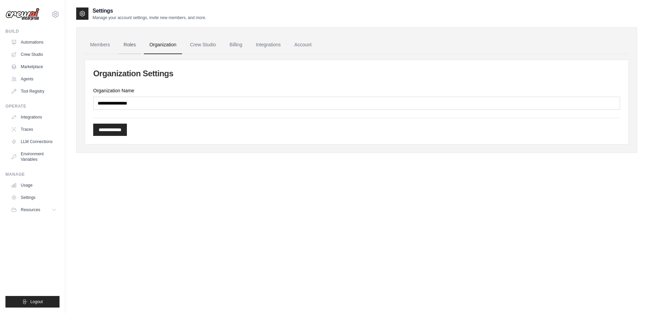
click at [129, 42] on link "Roles" at bounding box center [129, 45] width 23 height 18
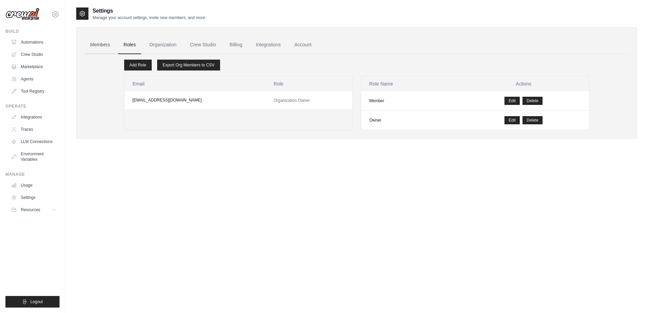
click at [100, 44] on link "Members" at bounding box center [100, 45] width 31 height 18
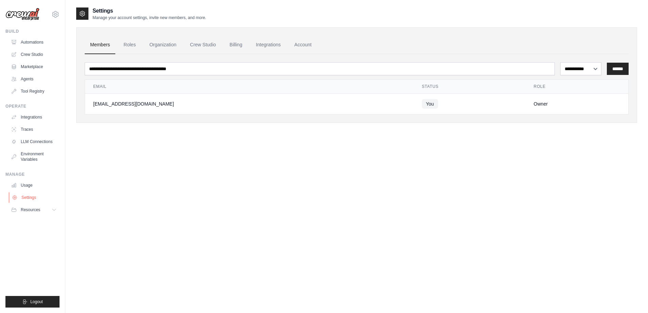
click at [35, 198] on link "Settings" at bounding box center [34, 197] width 51 height 11
click at [54, 211] on icon at bounding box center [54, 209] width 5 height 5
click at [51, 222] on span "Documentation" at bounding box center [38, 221] width 28 height 5
click at [30, 158] on link "Environment Variables" at bounding box center [34, 156] width 51 height 16
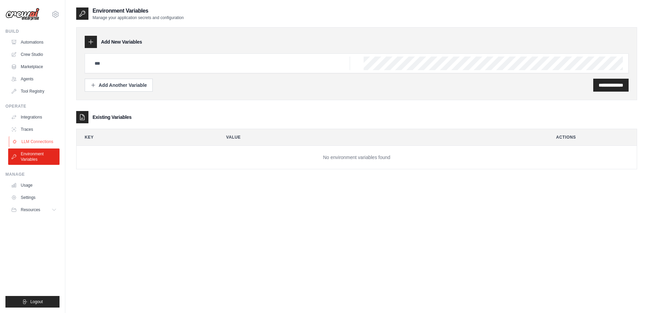
click at [29, 140] on link "LLM Connections" at bounding box center [34, 141] width 51 height 11
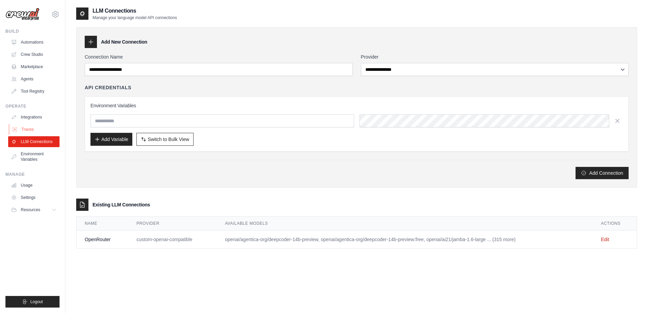
click at [27, 129] on link "Traces" at bounding box center [34, 129] width 51 height 11
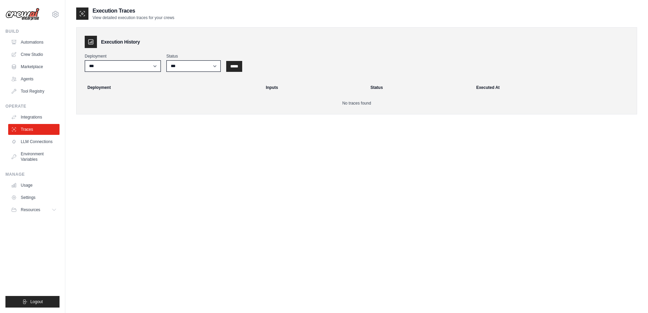
click at [29, 13] on img at bounding box center [22, 14] width 34 height 13
click at [30, 79] on link "Agents" at bounding box center [34, 79] width 51 height 11
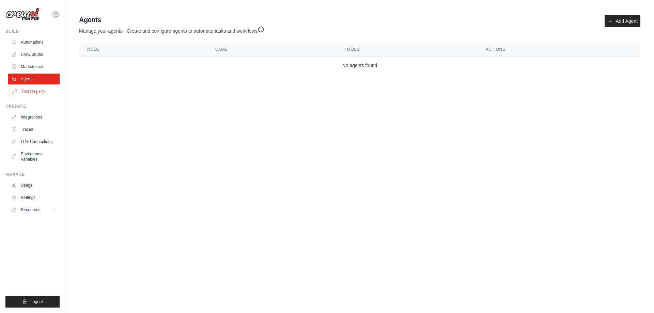
click at [36, 90] on link "Tool Registry" at bounding box center [34, 91] width 51 height 11
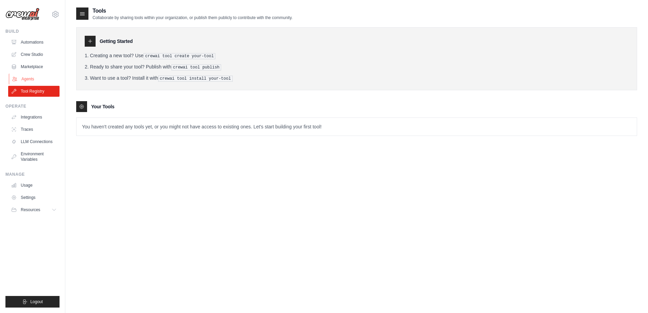
click at [44, 79] on link "Agents" at bounding box center [34, 79] width 51 height 11
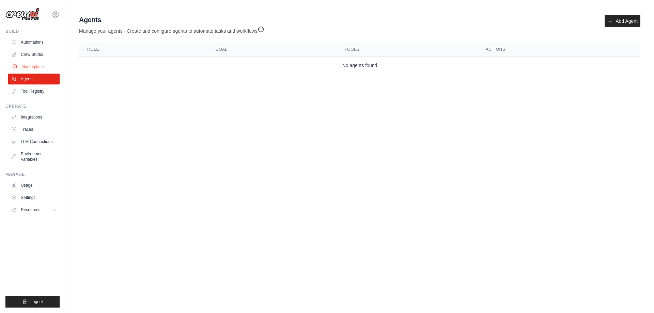
click at [37, 66] on link "Marketplace" at bounding box center [34, 66] width 51 height 11
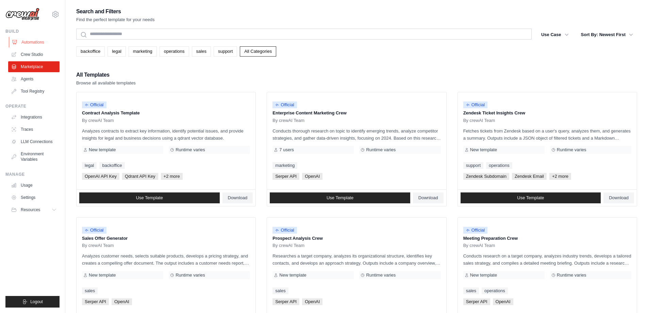
click at [35, 40] on link "Automations" at bounding box center [34, 42] width 51 height 11
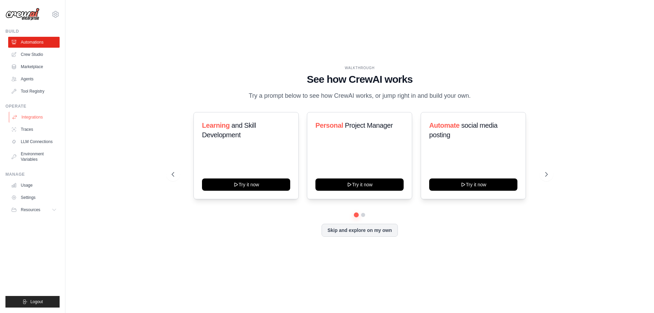
drag, startPoint x: 36, startPoint y: 115, endPoint x: 28, endPoint y: 115, distance: 8.2
click at [28, 115] on link "Integrations" at bounding box center [34, 117] width 51 height 11
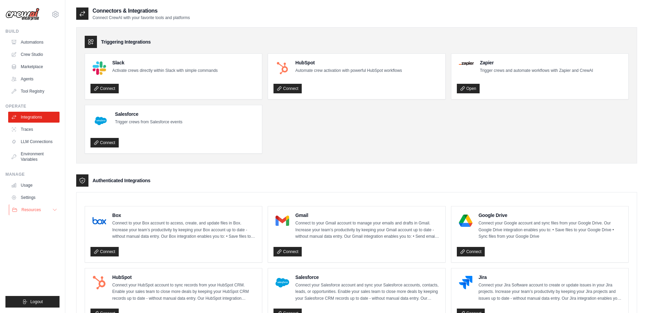
click at [32, 210] on span "Resources" at bounding box center [30, 209] width 19 height 5
click at [36, 231] on span "GitHub" at bounding box center [30, 231] width 13 height 5
